Goal: Transaction & Acquisition: Book appointment/travel/reservation

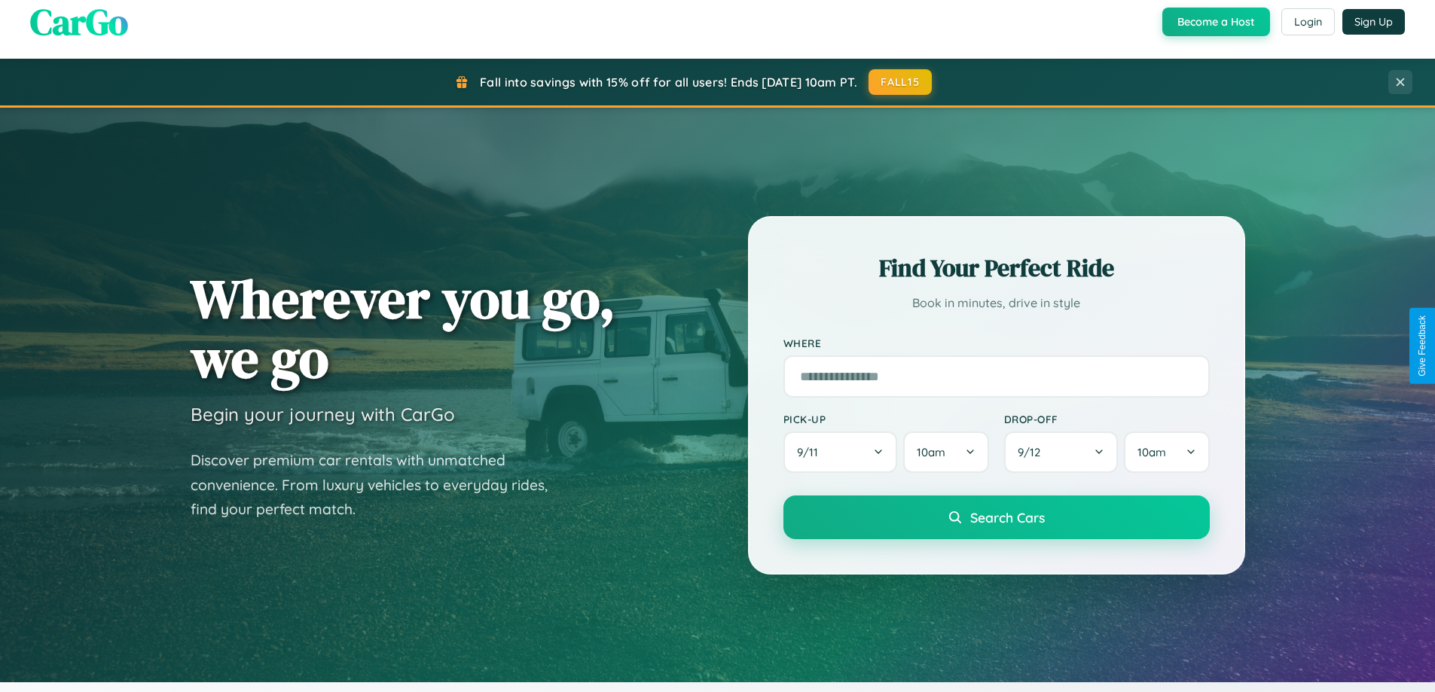
scroll to position [44, 0]
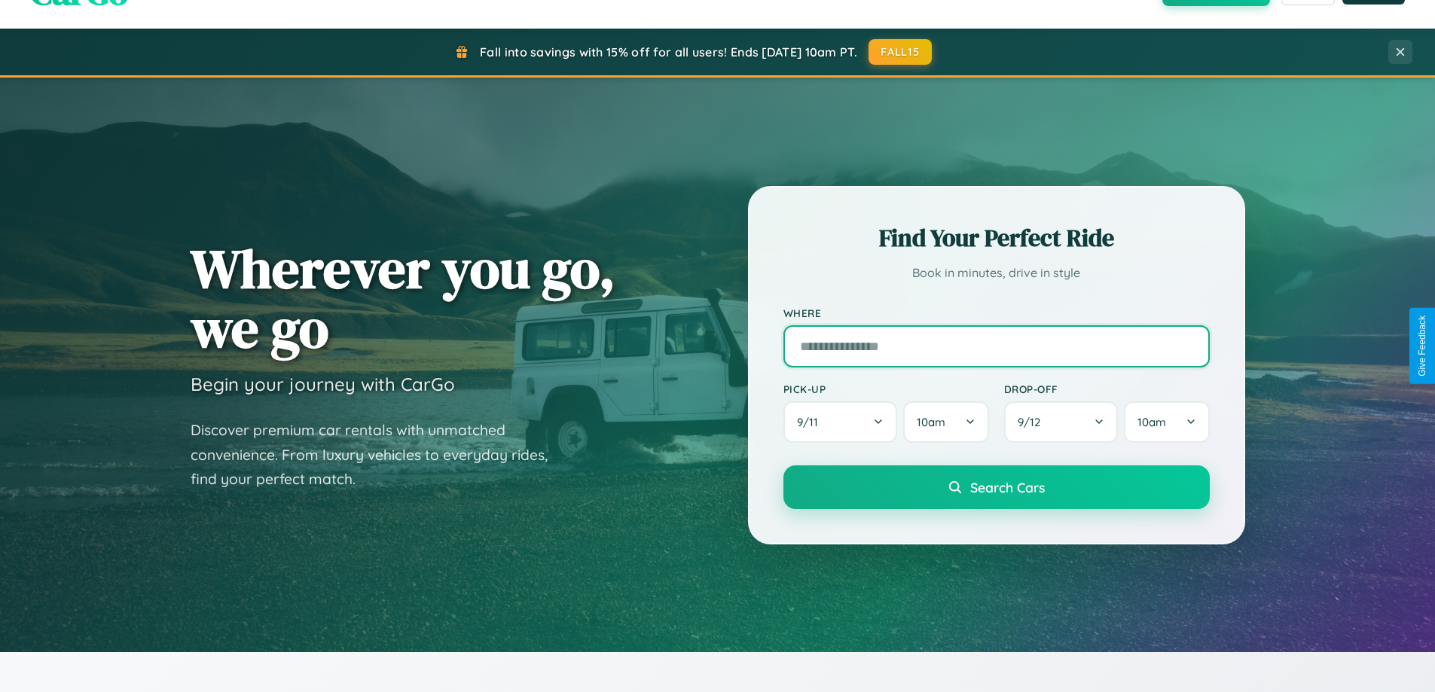
click at [996, 346] on input "text" at bounding box center [997, 346] width 426 height 42
type input "**********"
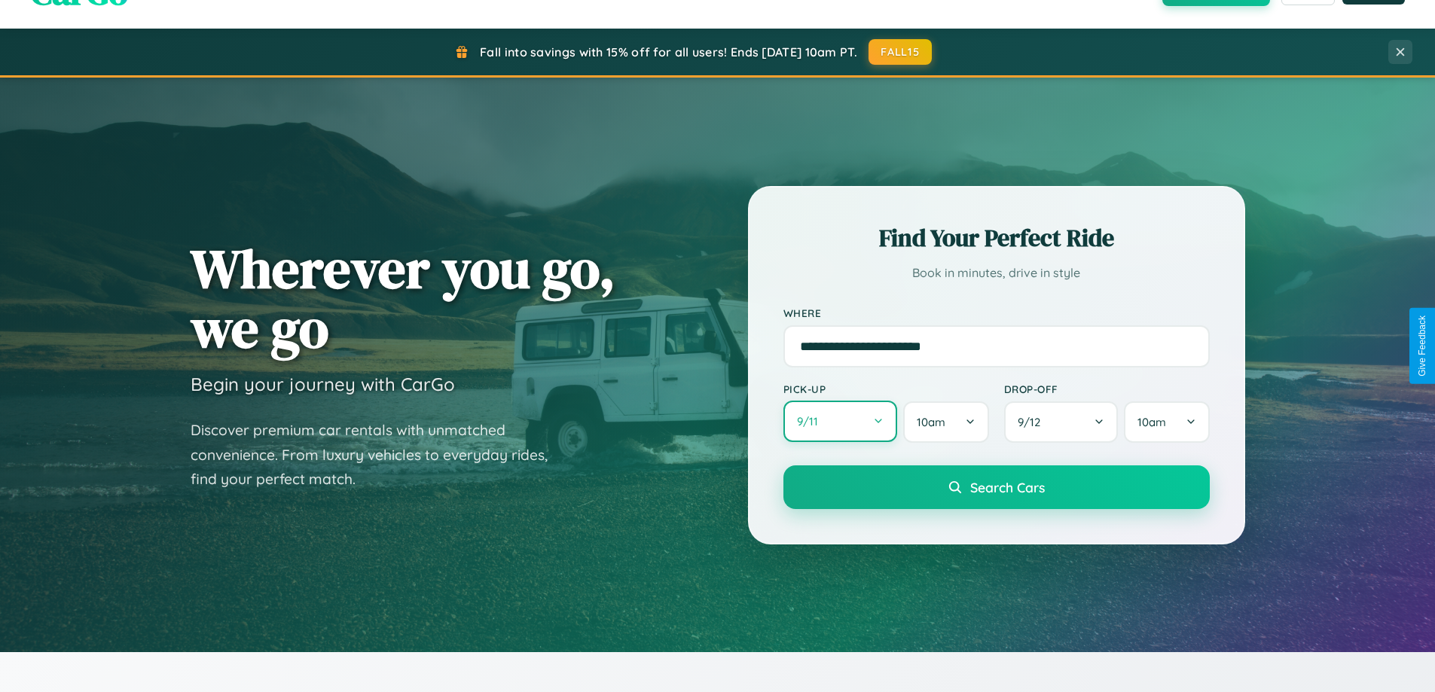
click at [840, 423] on button "9 / 11" at bounding box center [841, 421] width 115 height 41
select select "*"
select select "****"
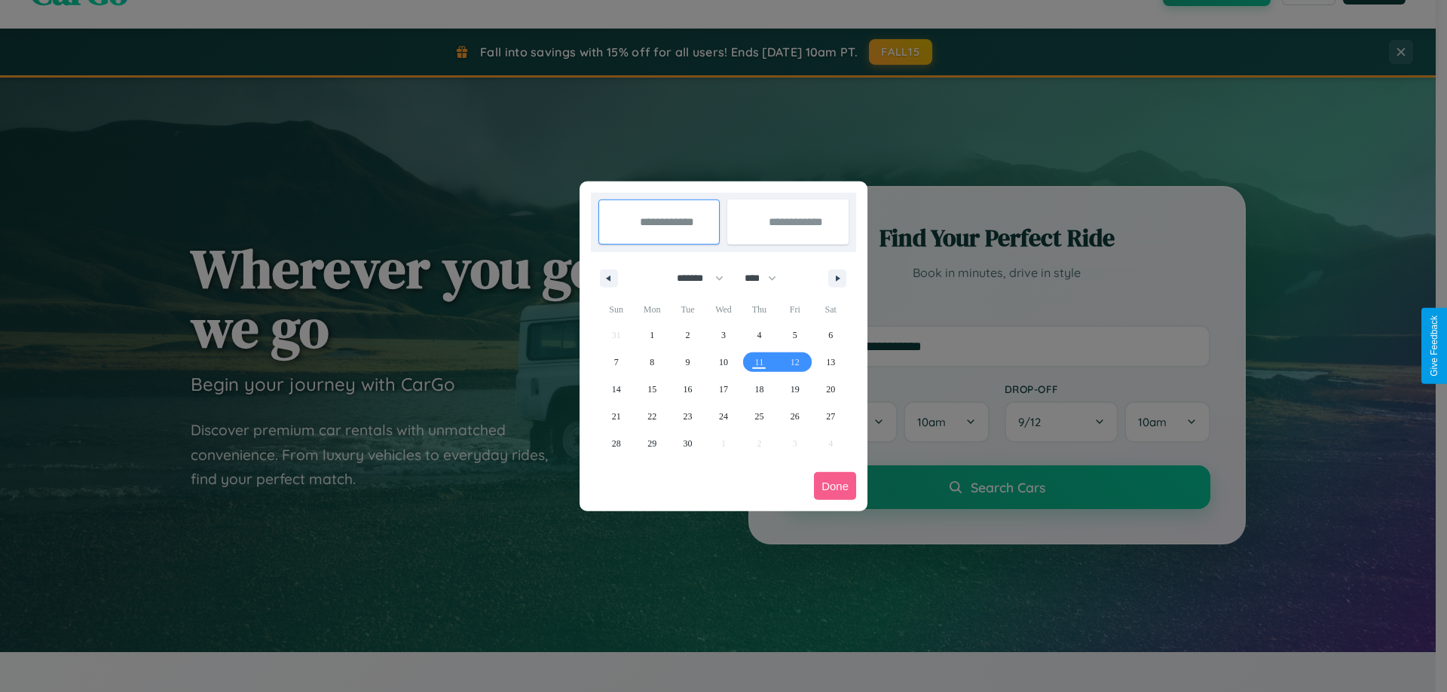
drag, startPoint x: 693, startPoint y: 278, endPoint x: 723, endPoint y: 302, distance: 38.6
click at [693, 278] on select "******* ******** ***** ***** *** **** **** ****** ********* ******* ******** **…" at bounding box center [697, 278] width 64 height 25
click at [723, 416] on span "24" at bounding box center [723, 416] width 9 height 27
type input "**********"
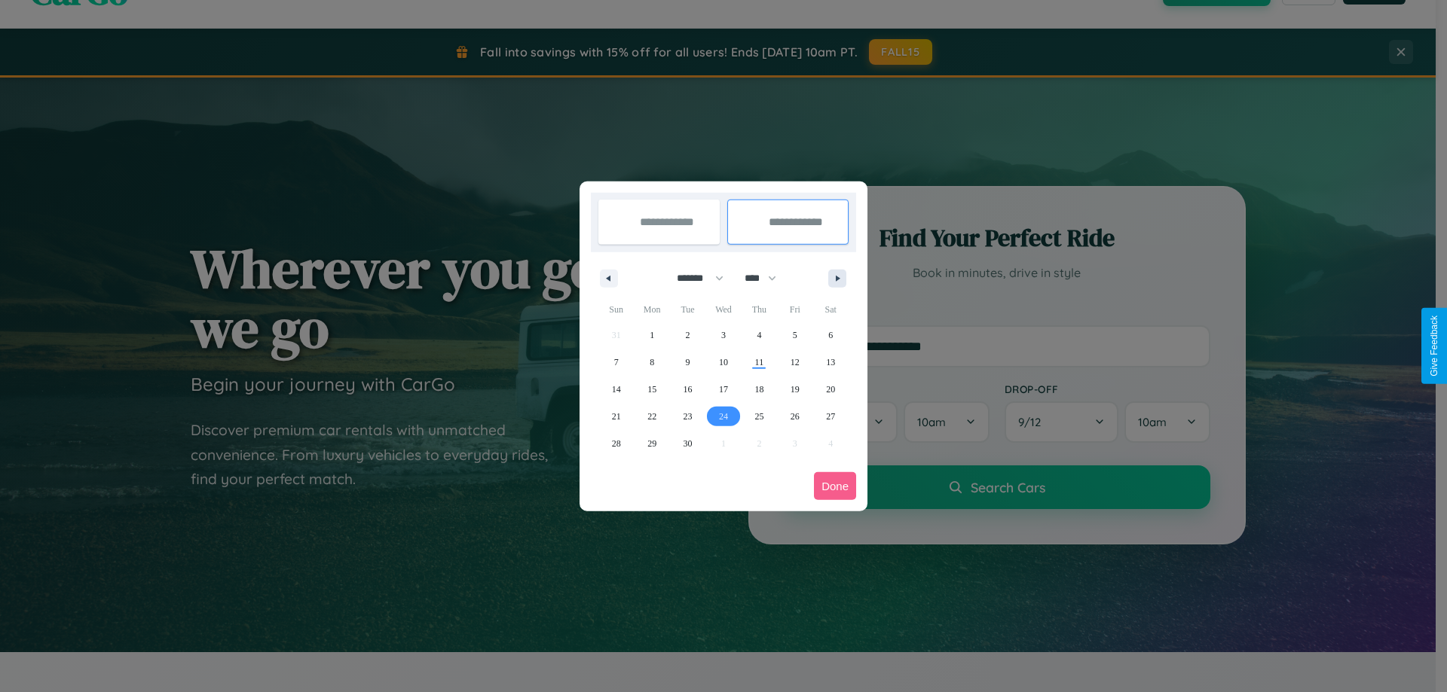
click at [837, 278] on icon "button" at bounding box center [840, 279] width 8 height 6
select select "*"
click at [794, 335] on span "3" at bounding box center [795, 335] width 5 height 27
type input "**********"
select select "*"
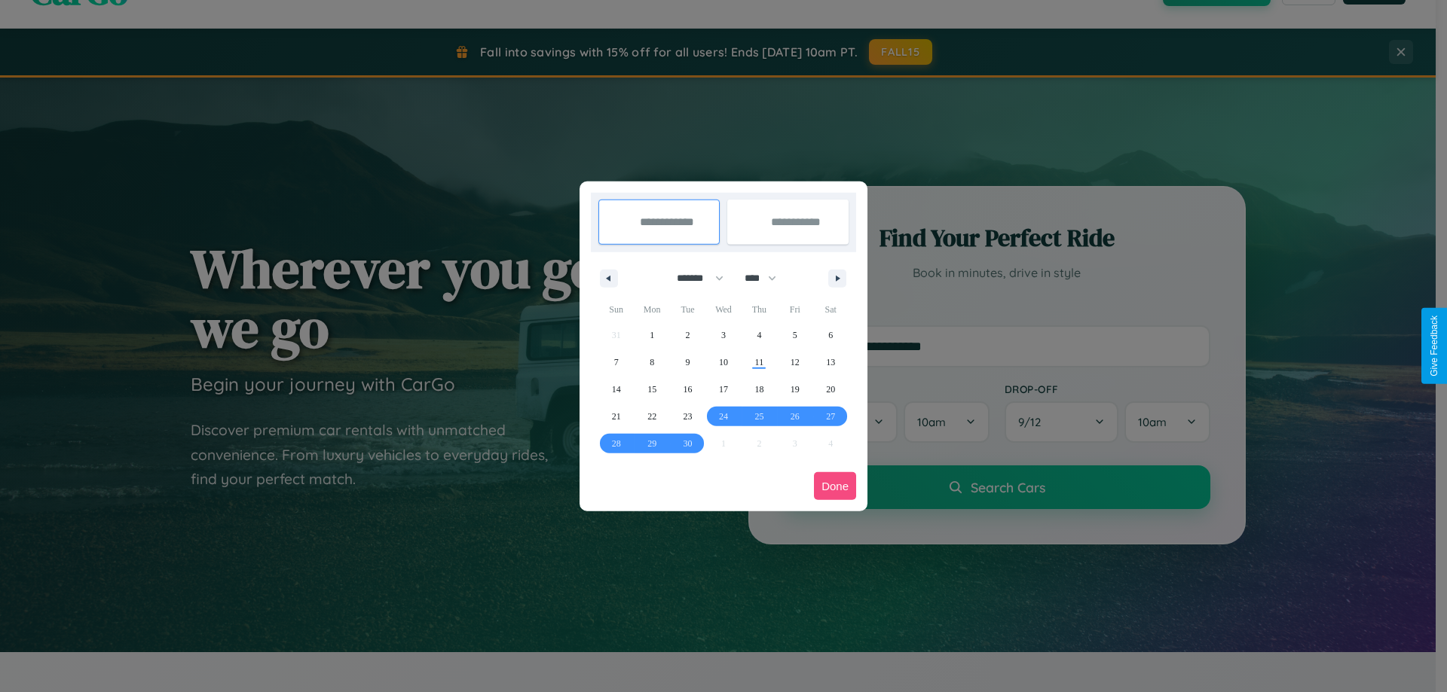
click at [835, 486] on button "Done" at bounding box center [835, 486] width 42 height 28
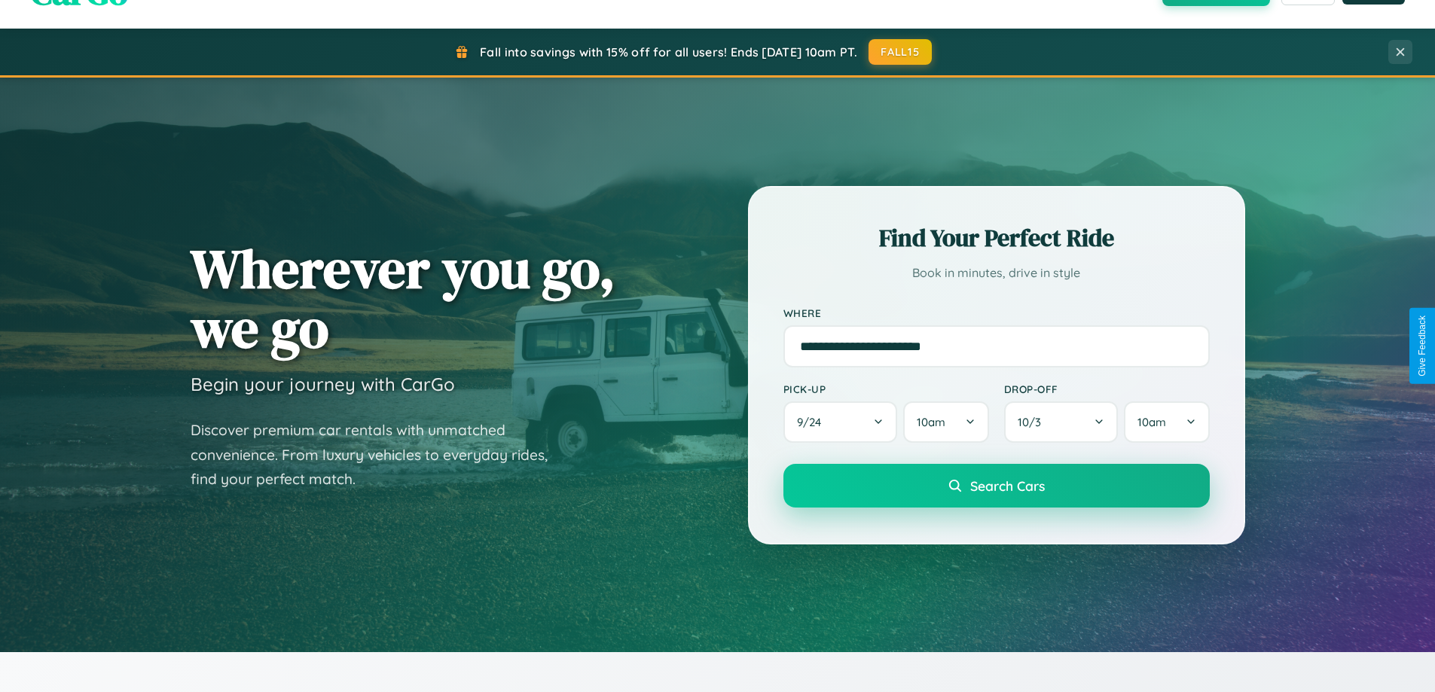
click at [996, 486] on span "Search Cars" at bounding box center [1007, 486] width 75 height 17
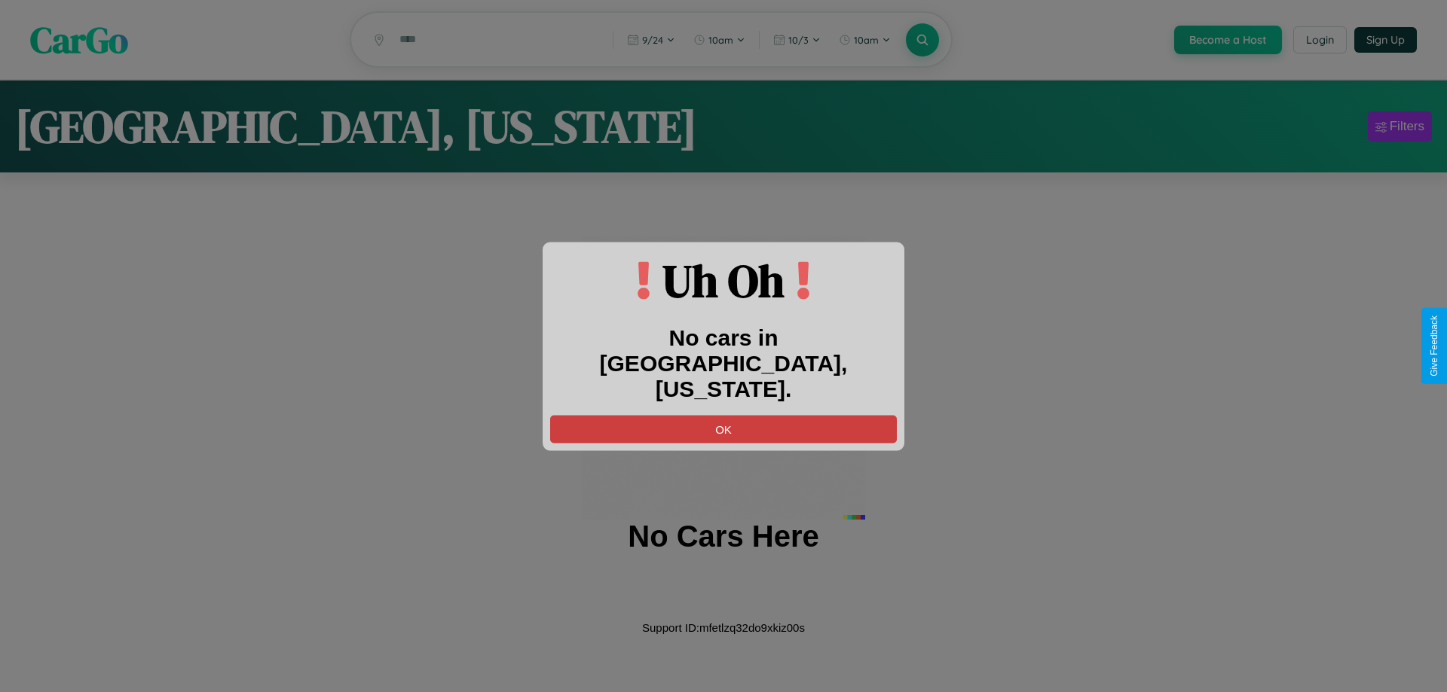
click at [723, 416] on button "OK" at bounding box center [723, 429] width 347 height 28
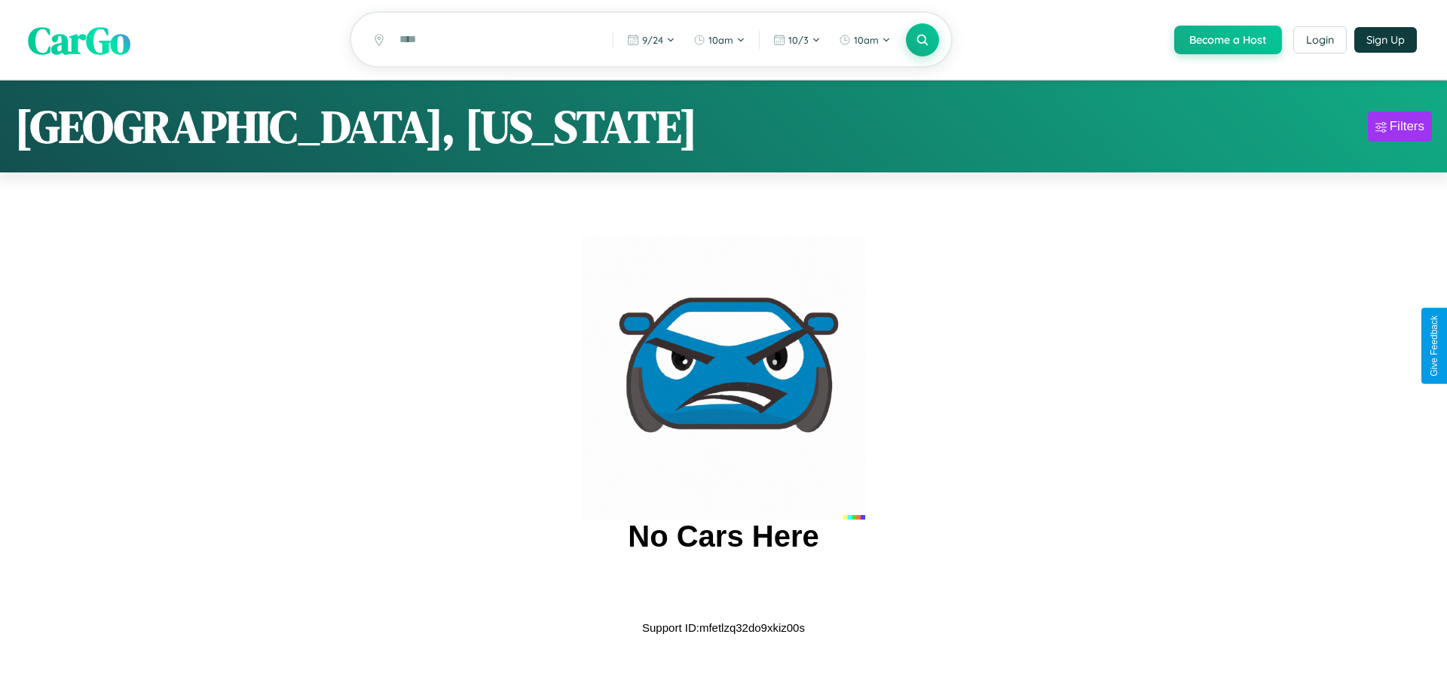
click at [79, 41] on span "CarGo" at bounding box center [79, 40] width 102 height 52
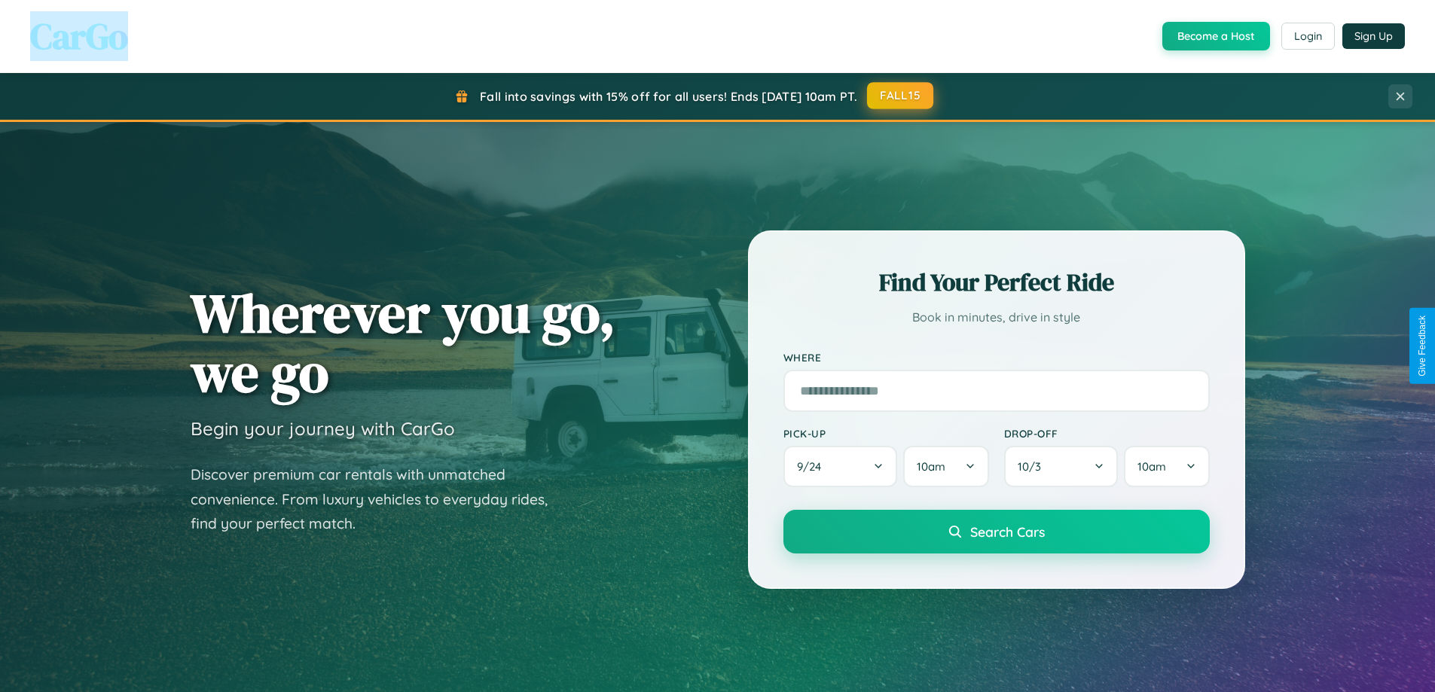
click at [901, 96] on button "FALL15" at bounding box center [900, 95] width 66 height 27
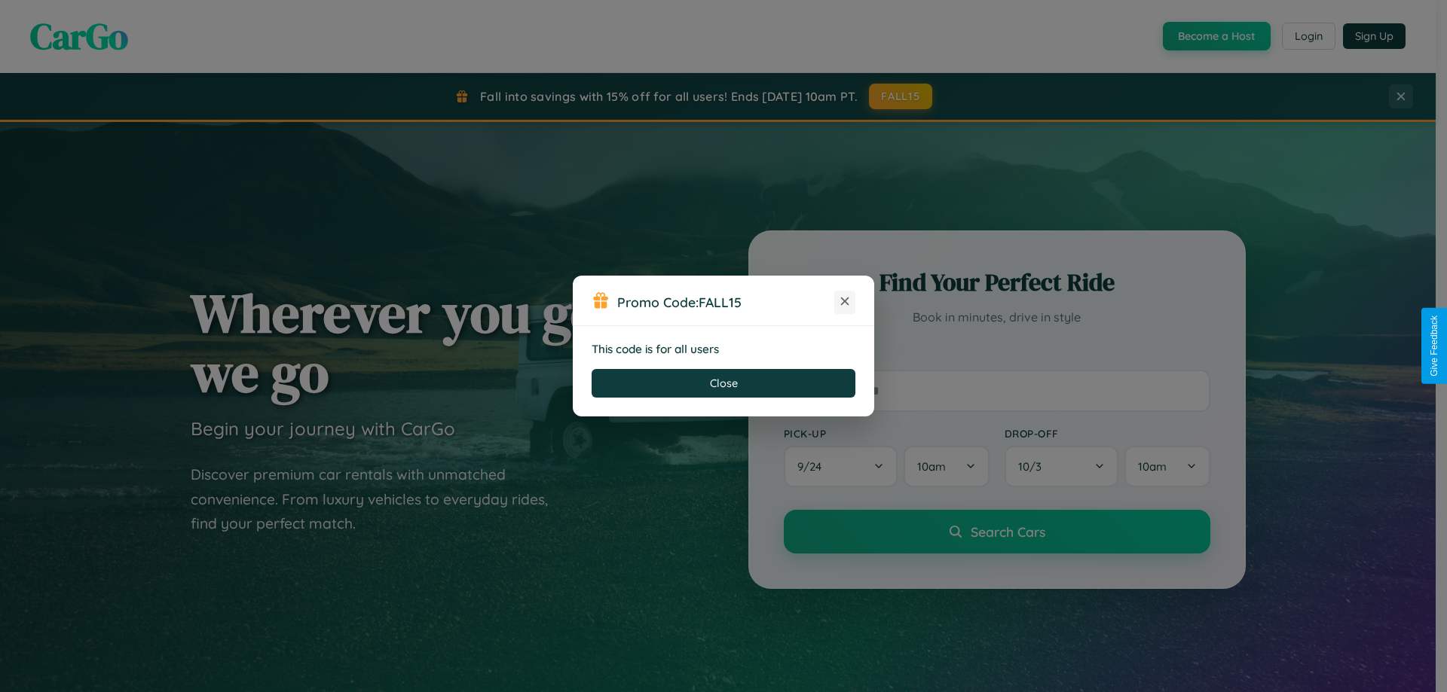
click at [845, 302] on icon at bounding box center [844, 301] width 15 height 15
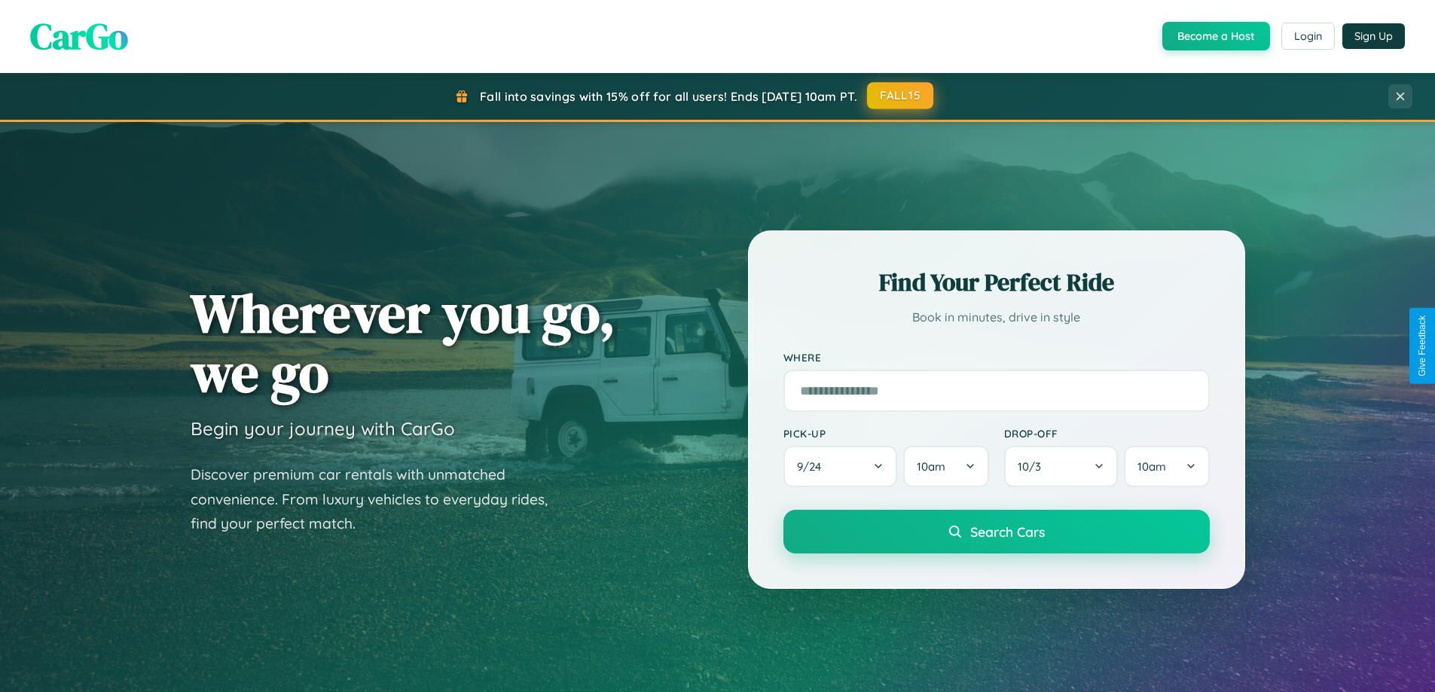
click at [901, 96] on button "FALL15" at bounding box center [900, 95] width 66 height 27
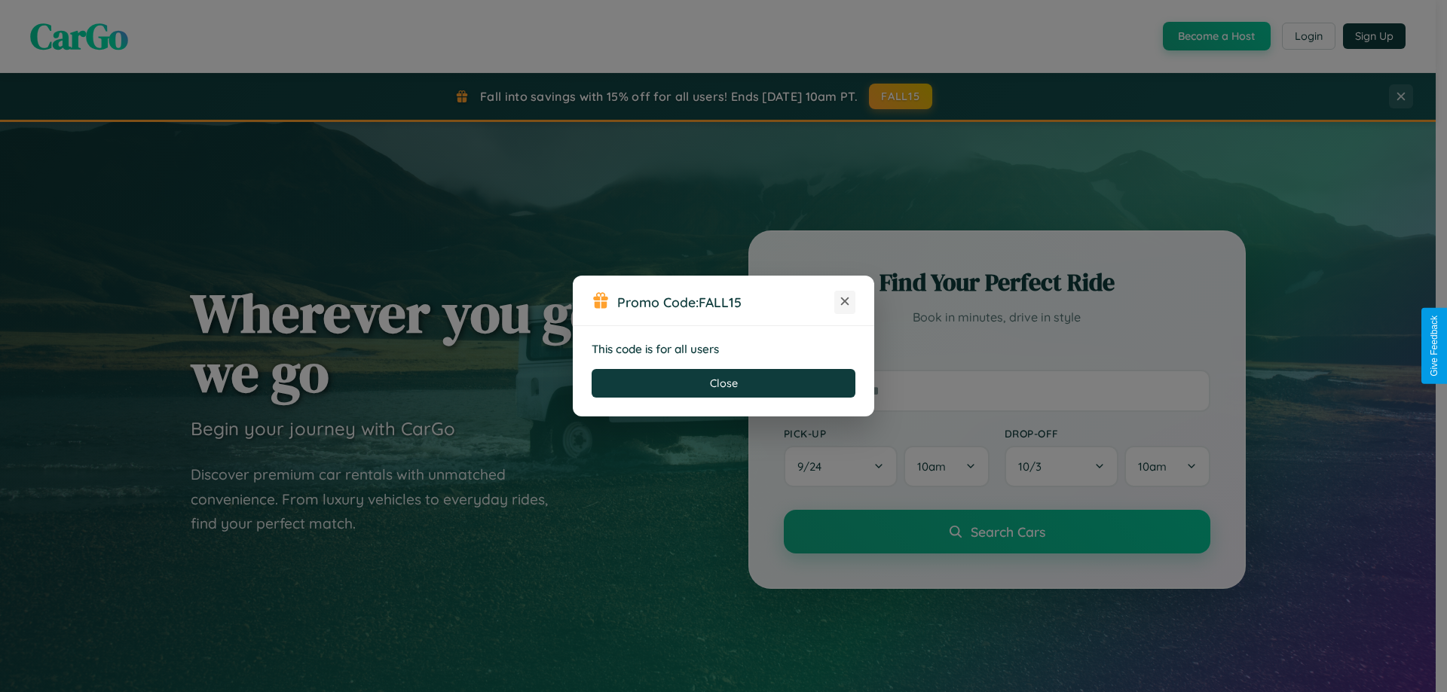
click at [845, 302] on icon at bounding box center [844, 301] width 15 height 15
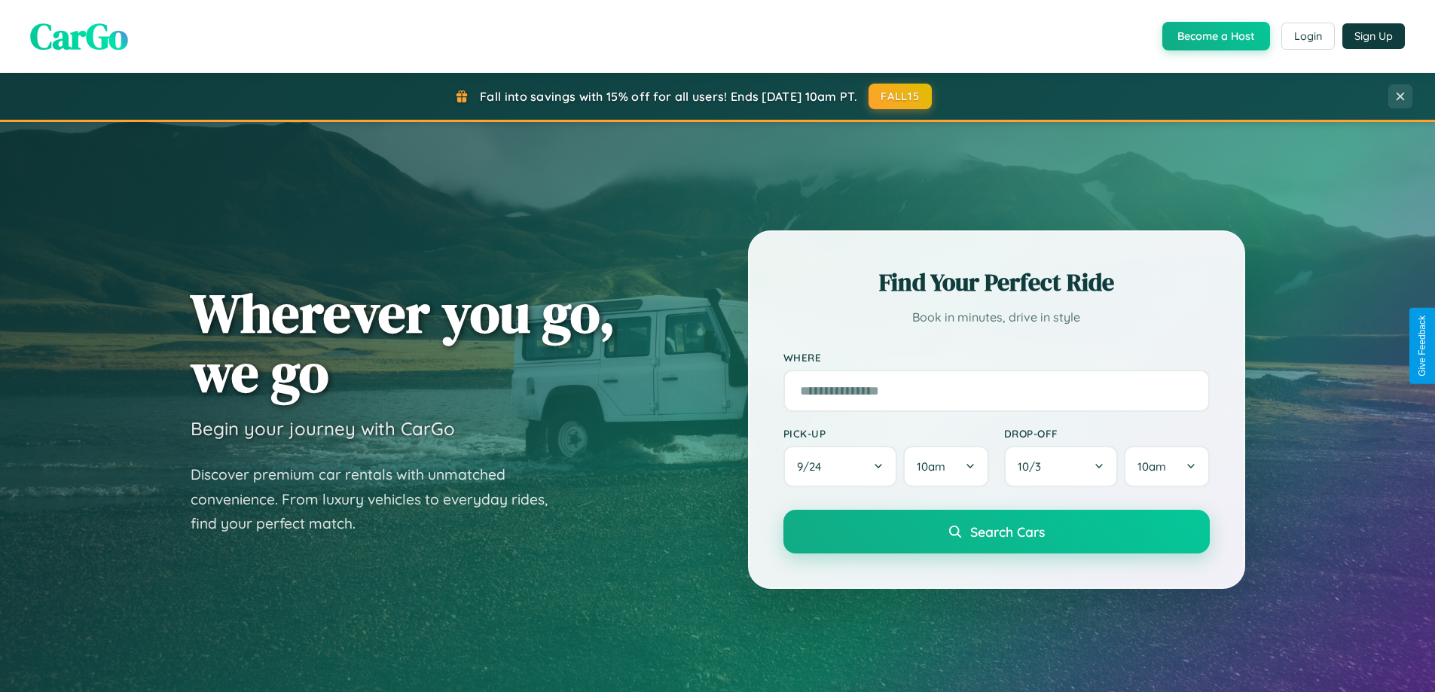
scroll to position [2421, 0]
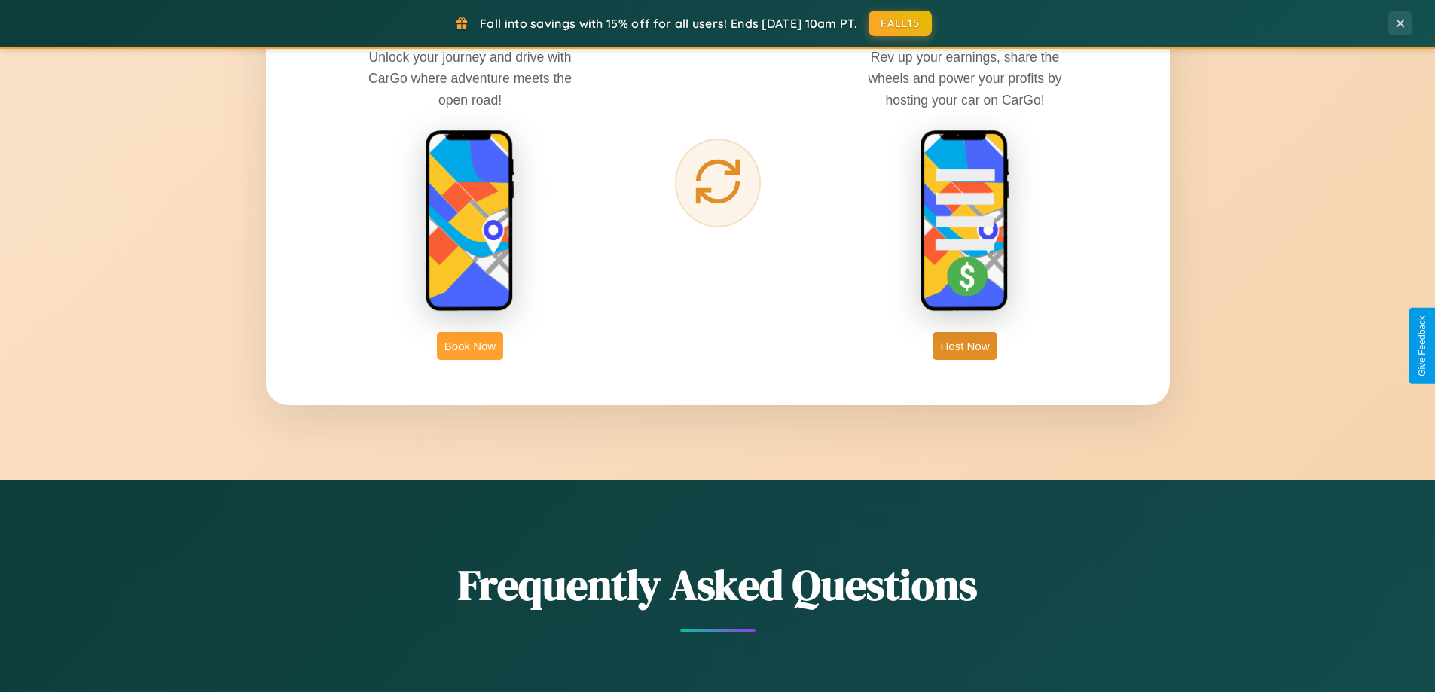
click at [470, 346] on button "Book Now" at bounding box center [470, 346] width 66 height 28
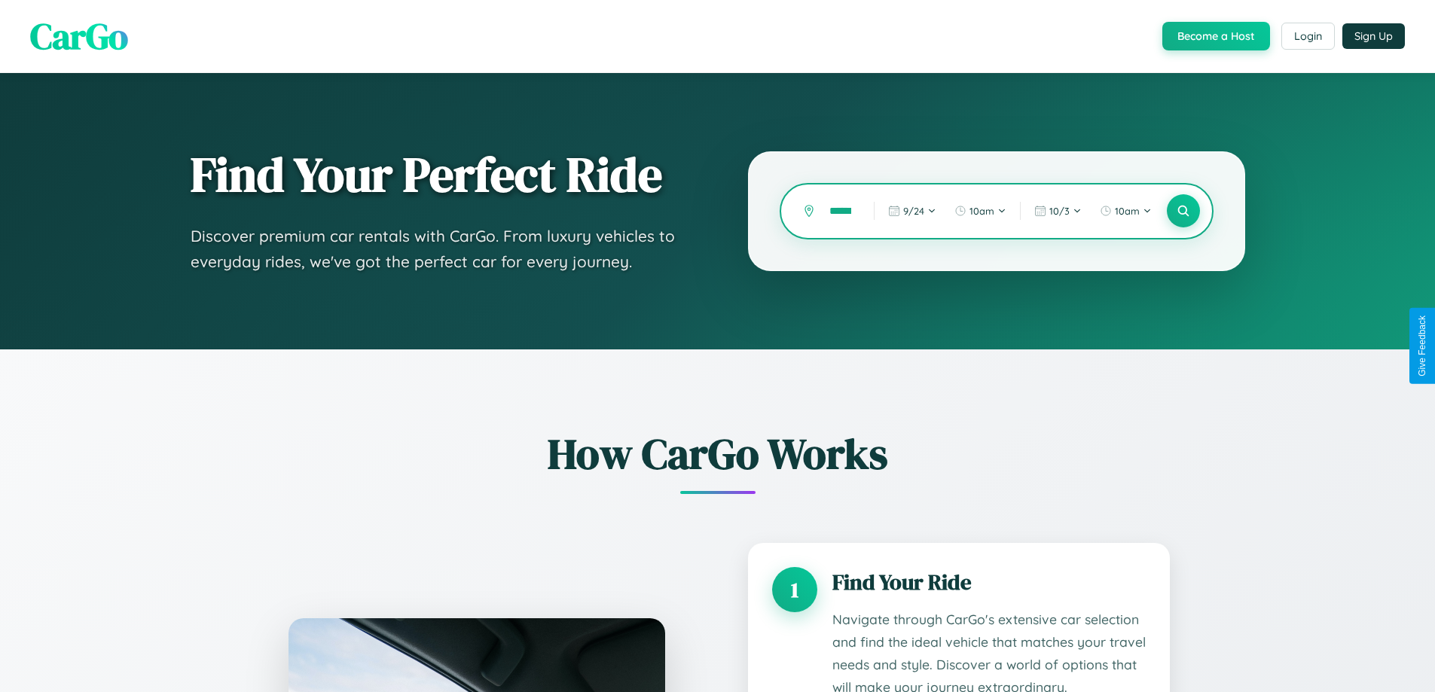
scroll to position [0, 5]
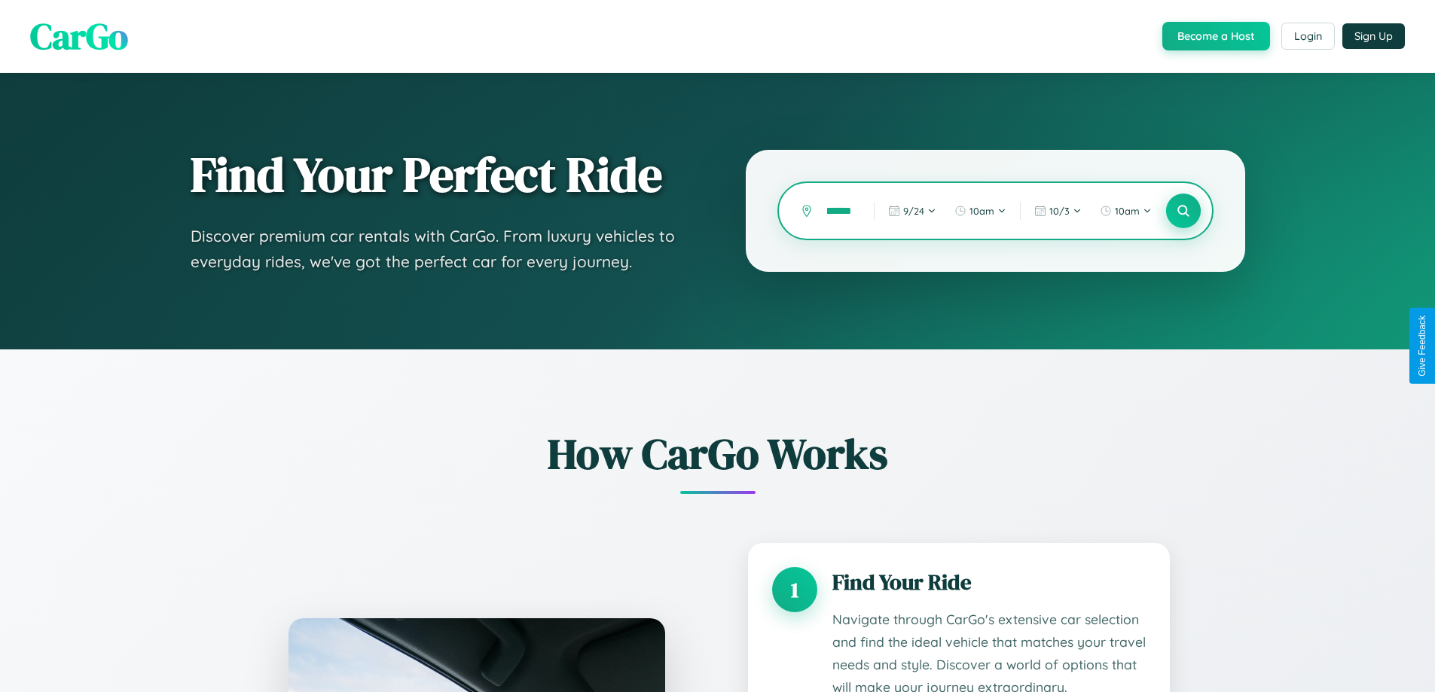
type input "******"
click at [1183, 211] on icon at bounding box center [1183, 211] width 14 height 14
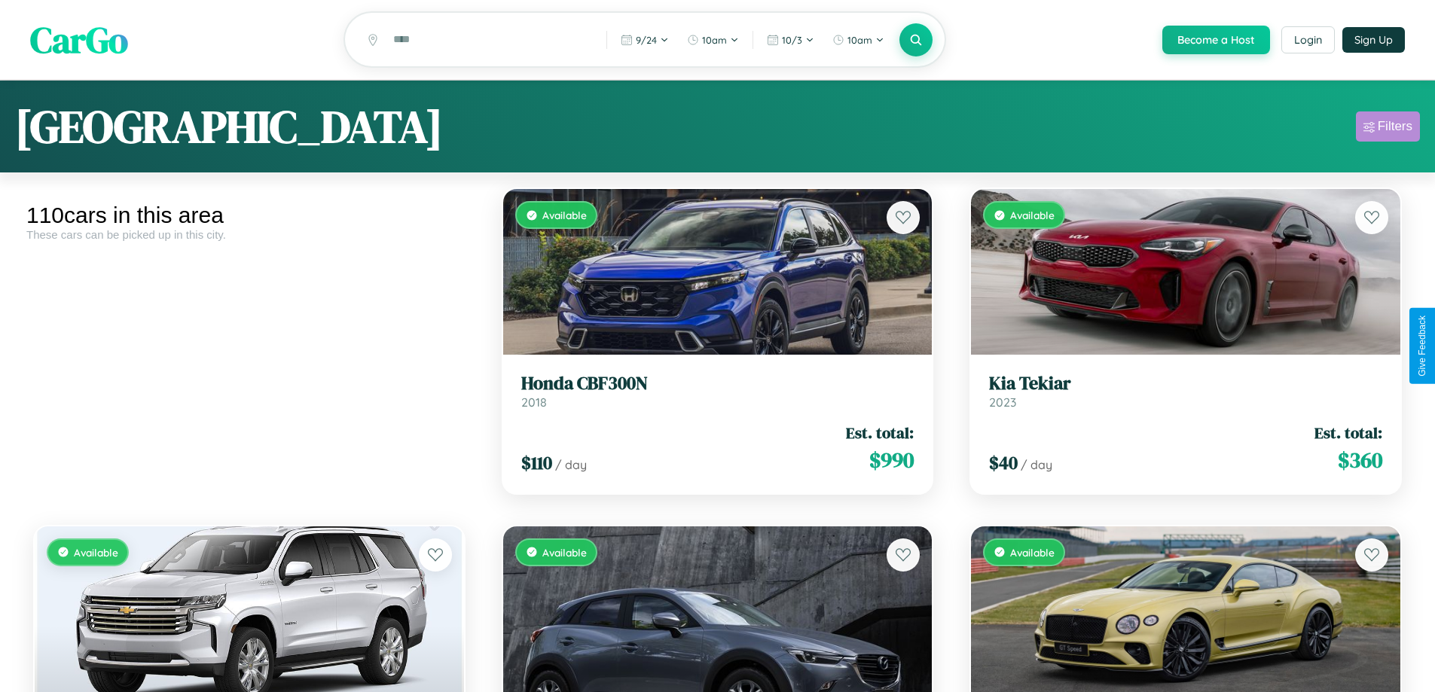
click at [1388, 129] on div "Filters" at bounding box center [1395, 126] width 35 height 15
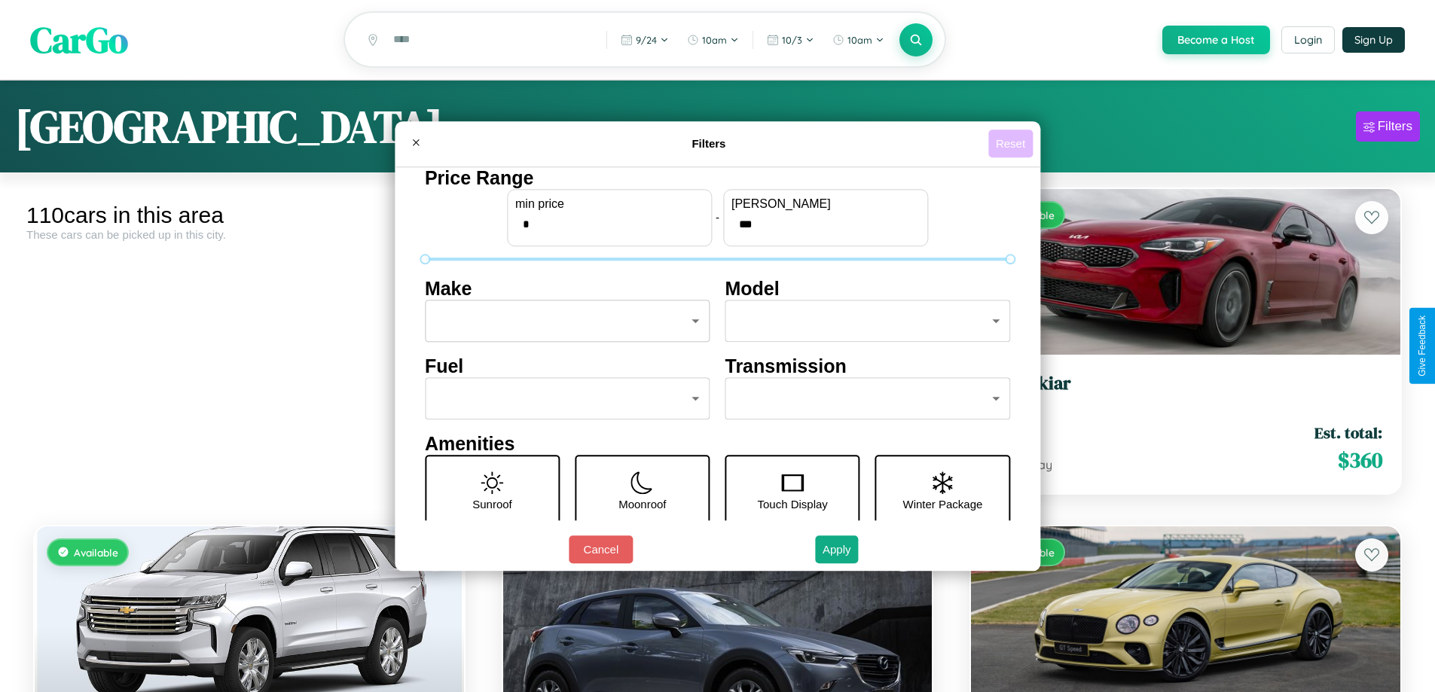
click at [1013, 143] on button "Reset" at bounding box center [1011, 144] width 44 height 28
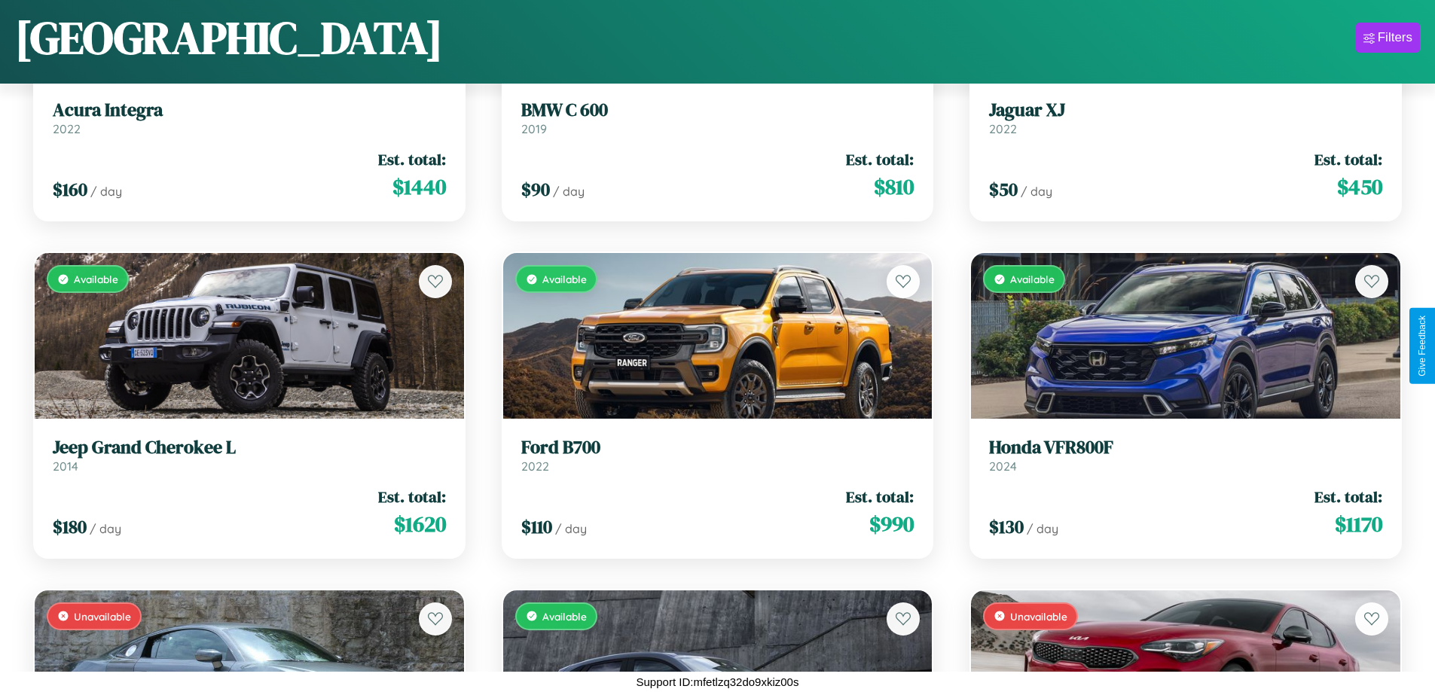
scroll to position [1224, 0]
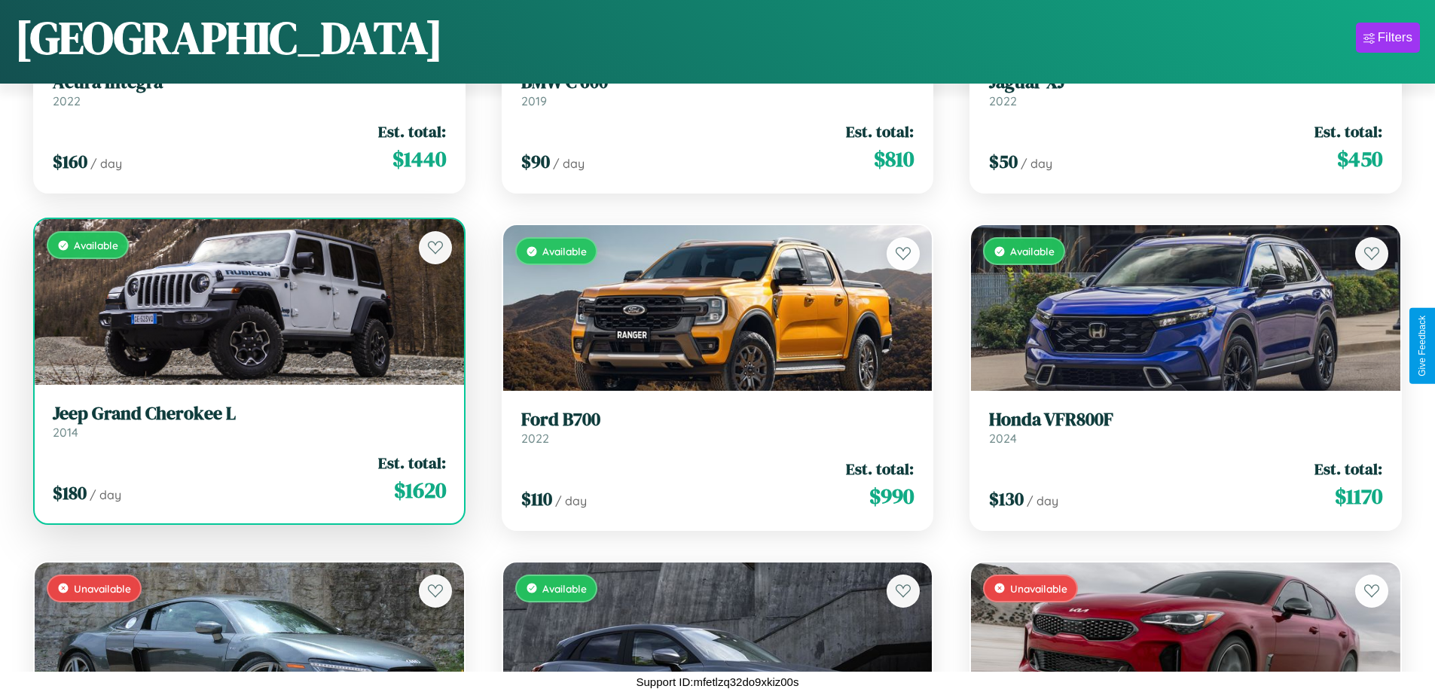
click at [247, 421] on h3 "Jeep Grand Cherokee L" at bounding box center [249, 414] width 393 height 22
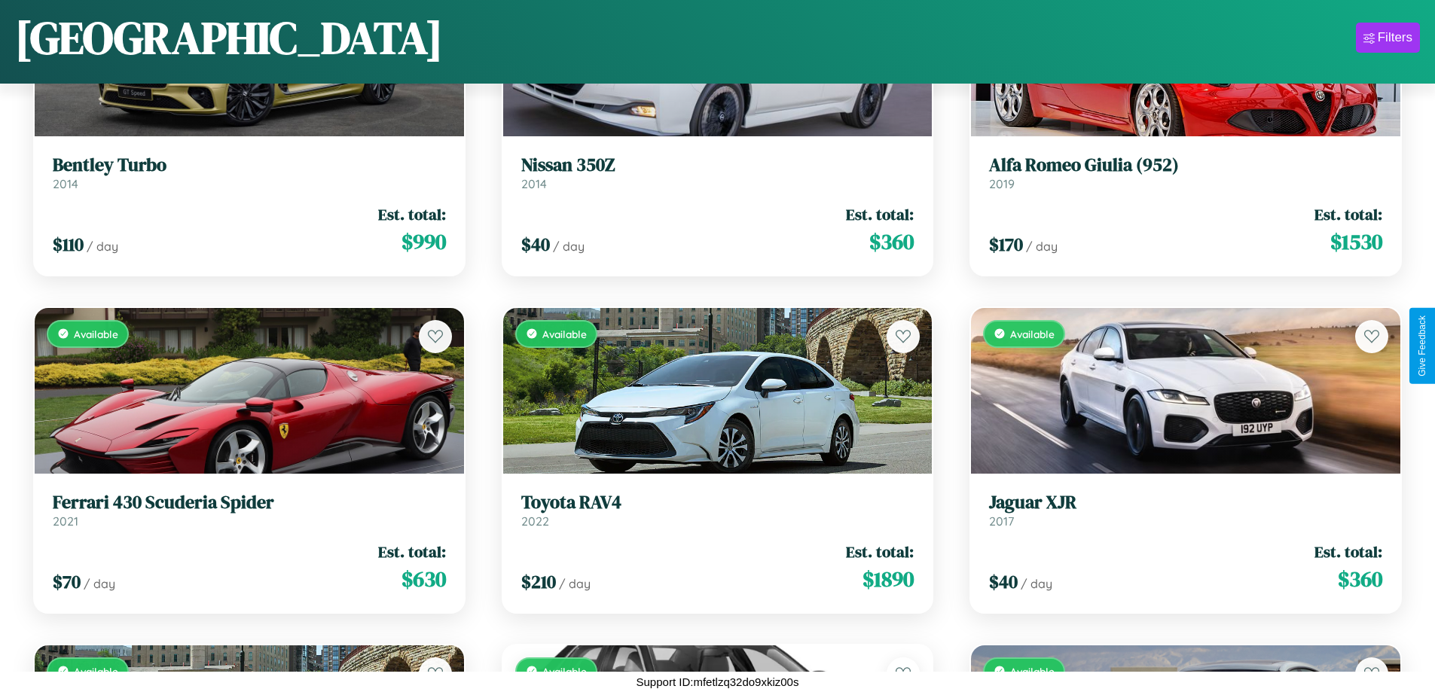
scroll to position [9658, 0]
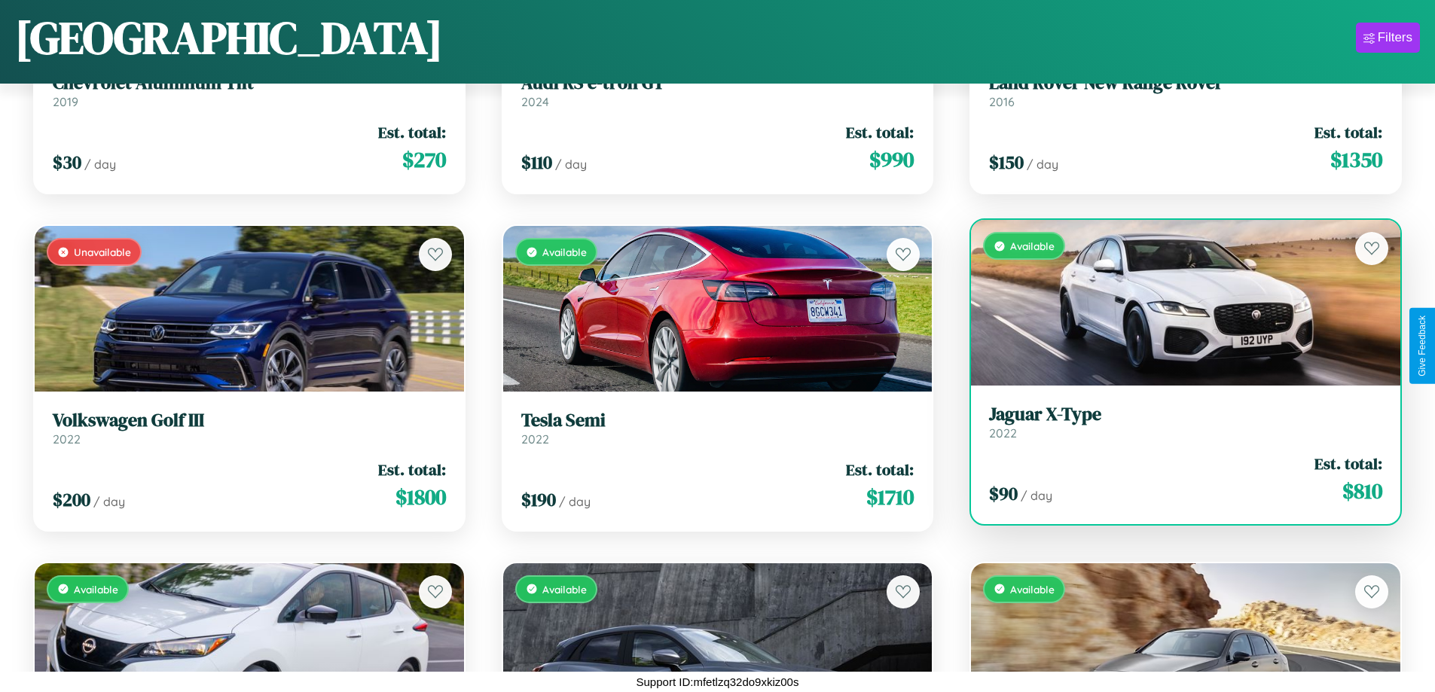
click at [1176, 422] on h3 "Jaguar X-Type" at bounding box center [1185, 415] width 393 height 22
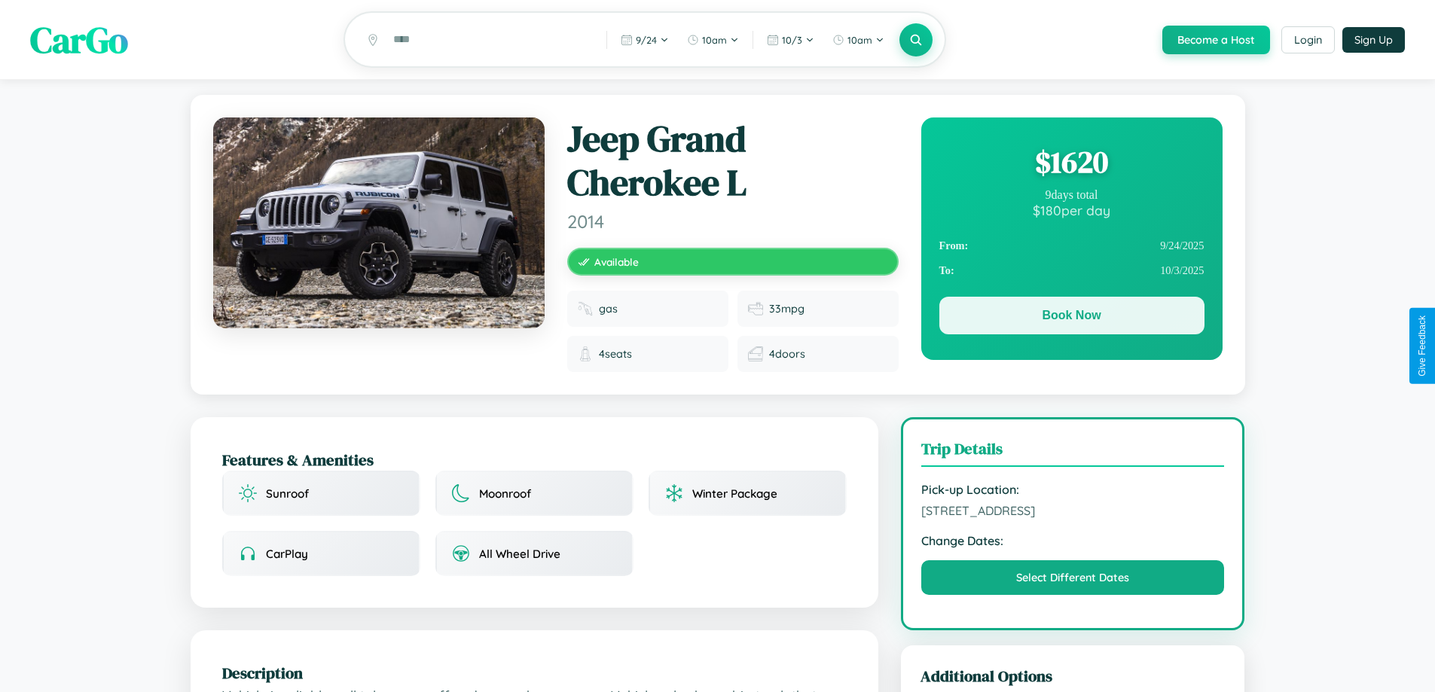
click at [1071, 318] on button "Book Now" at bounding box center [1072, 316] width 265 height 38
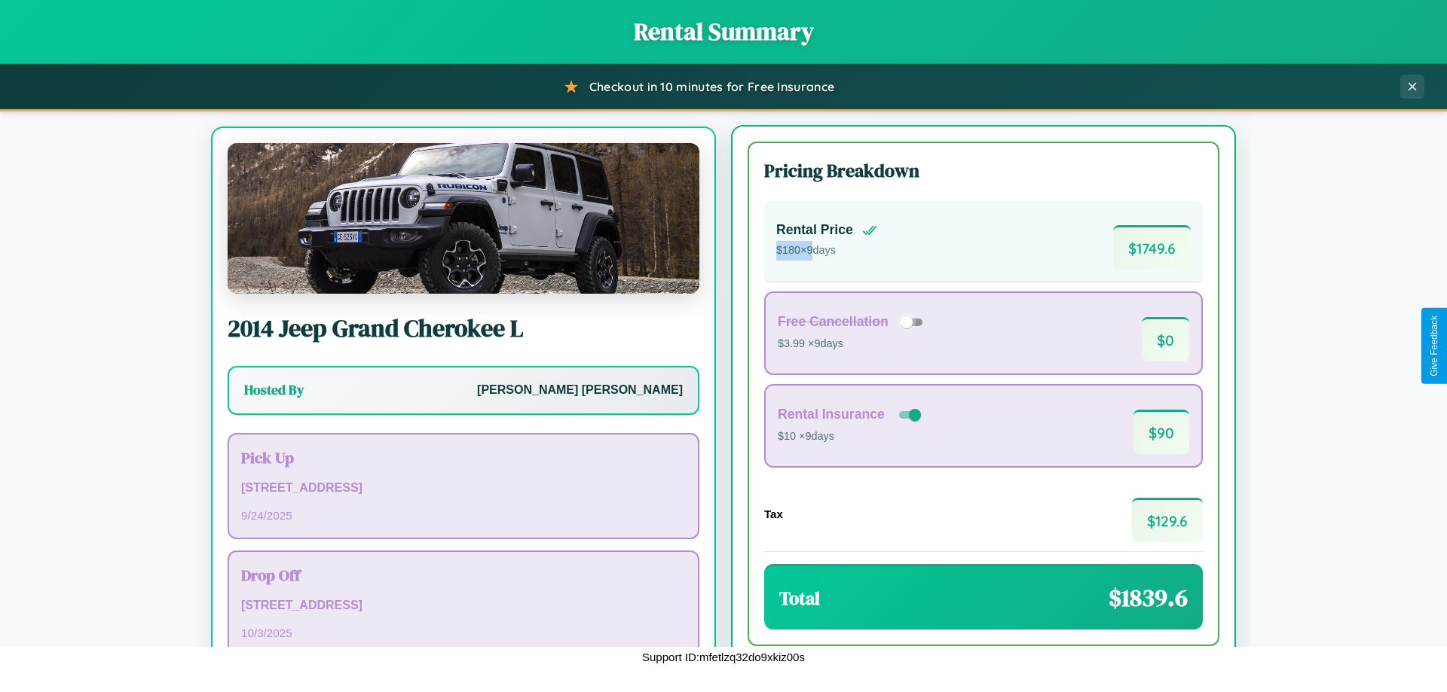
scroll to position [70, 0]
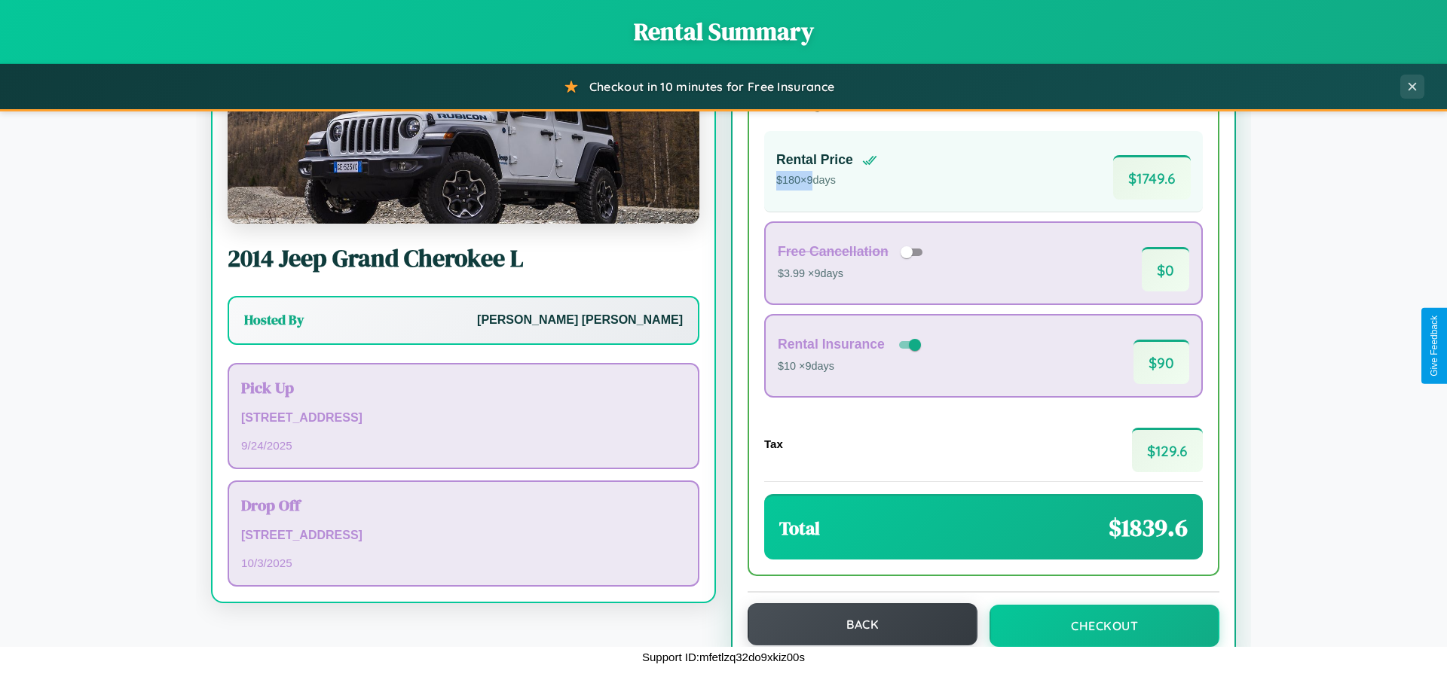
click at [855, 625] on button "Back" at bounding box center [862, 624] width 230 height 42
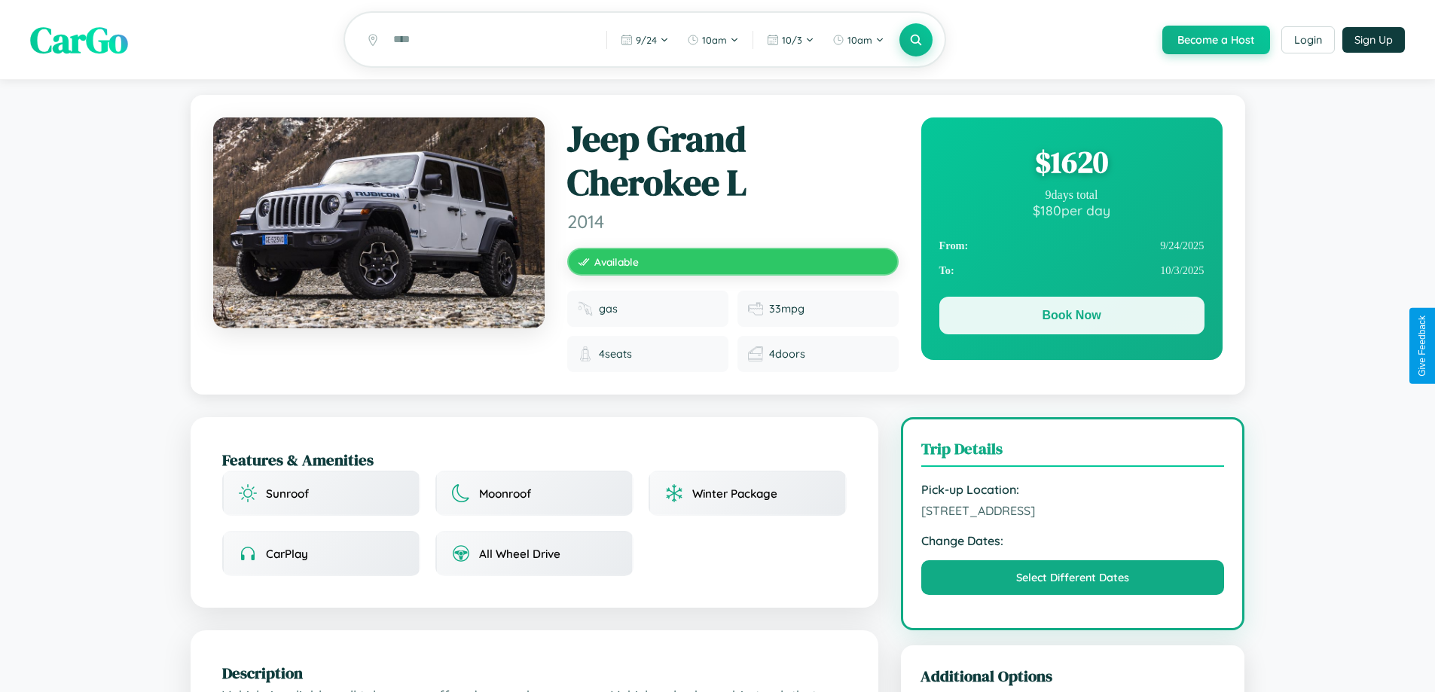
click at [1071, 318] on button "Book Now" at bounding box center [1072, 316] width 265 height 38
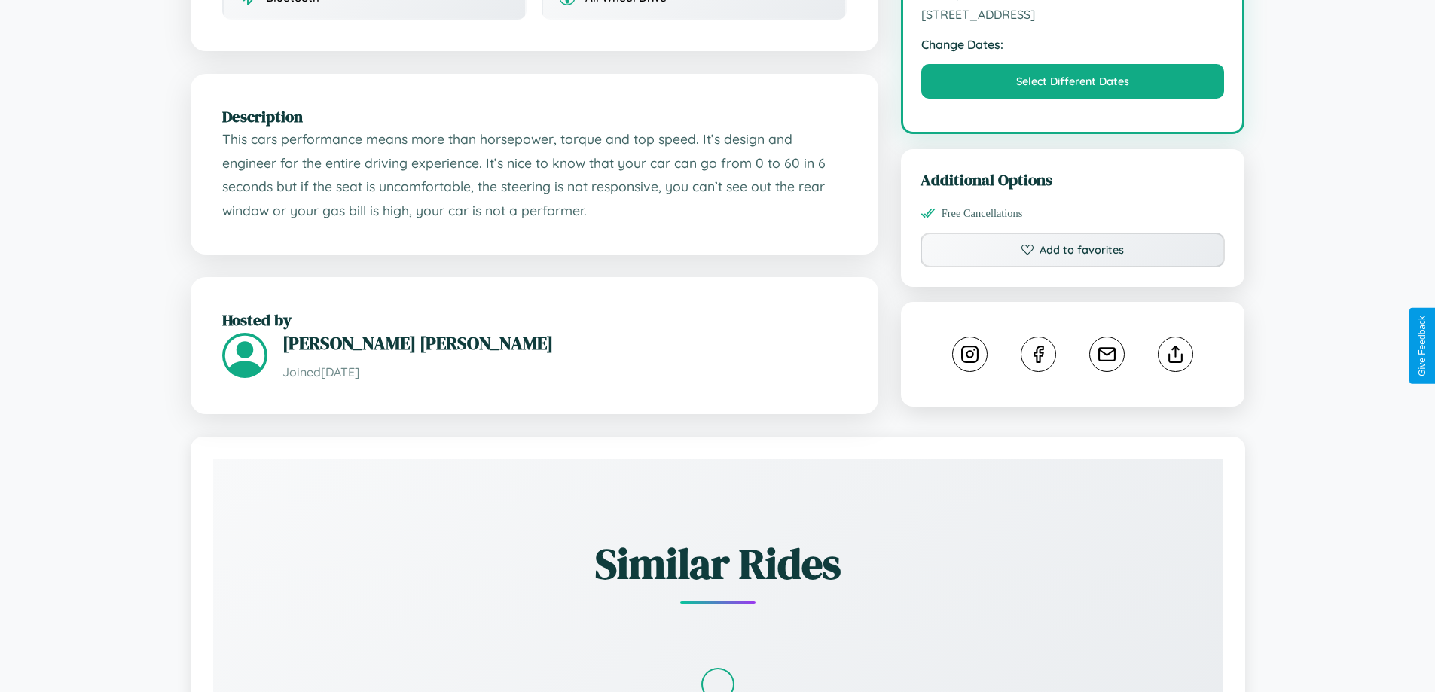
scroll to position [495, 0]
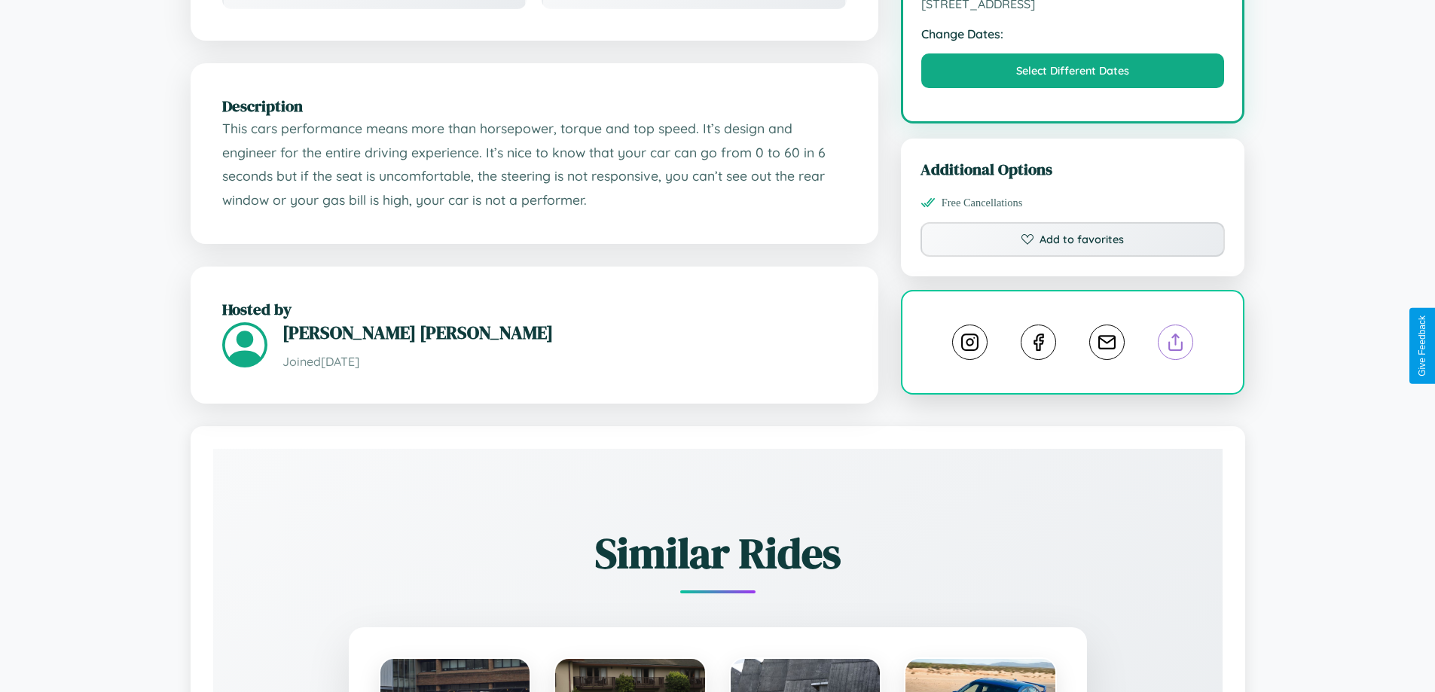
click at [1176, 344] on line at bounding box center [1176, 340] width 0 height 11
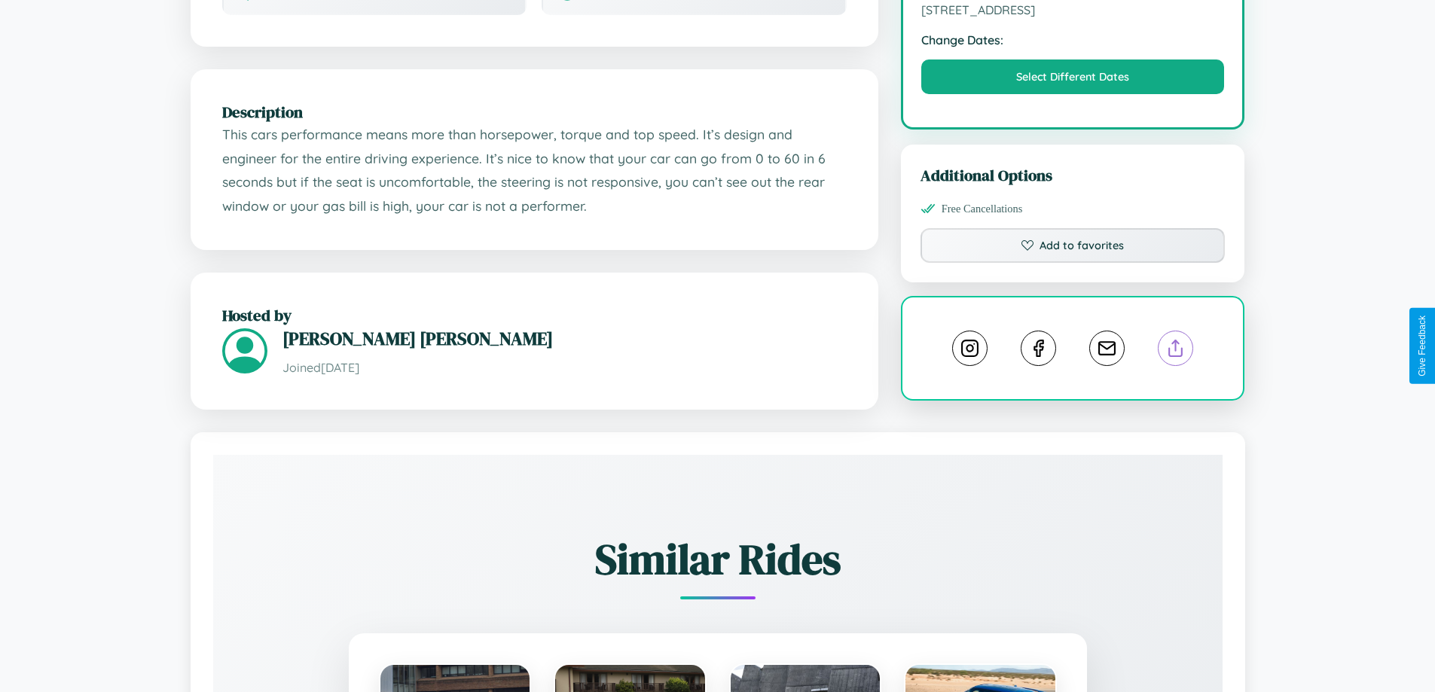
scroll to position [316, 0]
